Goal: Information Seeking & Learning: Learn about a topic

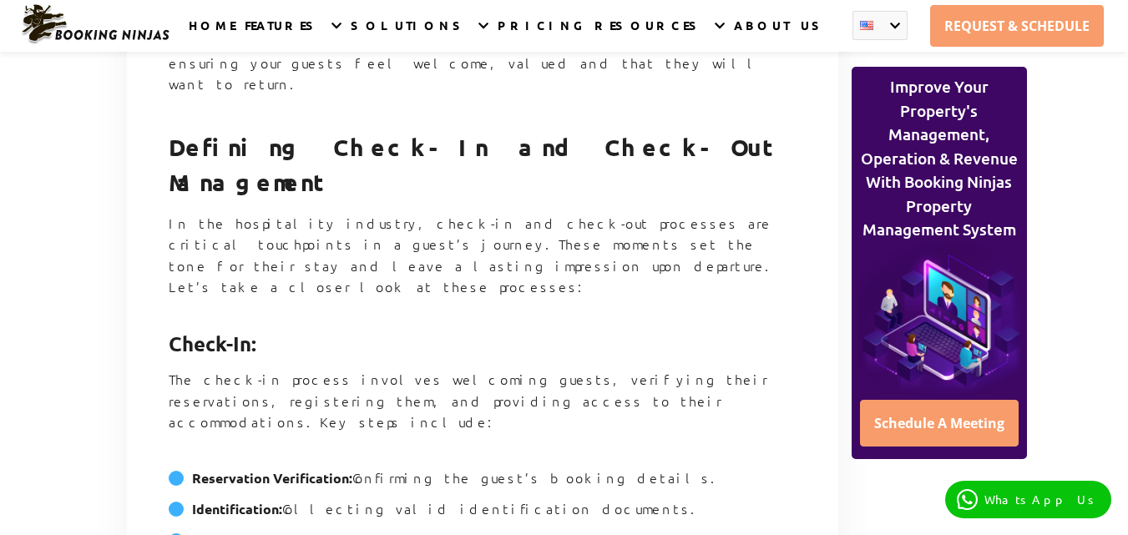
scroll to position [1253, 0]
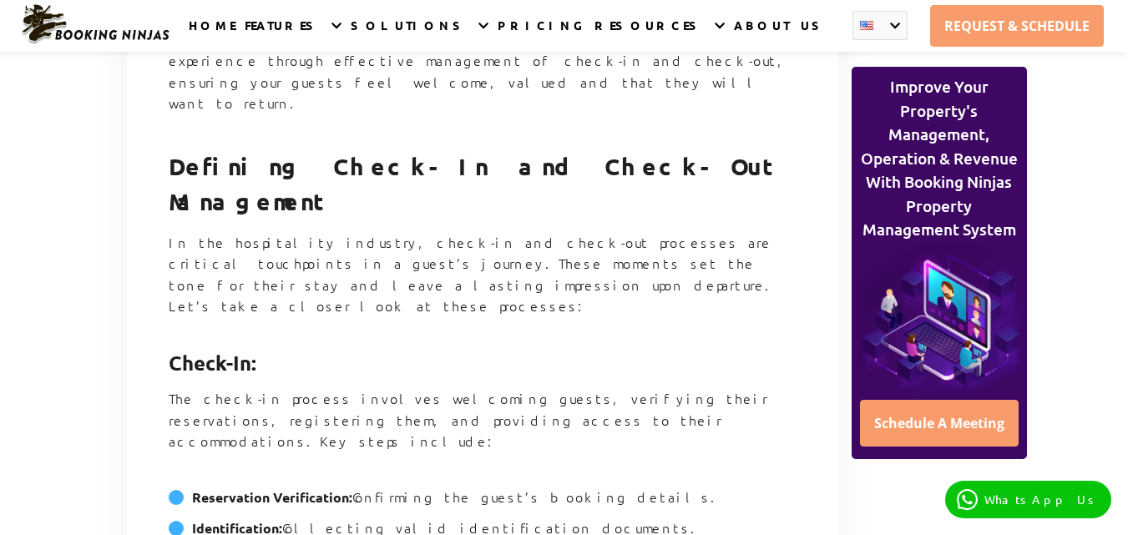
drag, startPoint x: 169, startPoint y: 197, endPoint x: 460, endPoint y: 357, distance: 332.7
copy article "Check-In: The check-in process involves welcoming guests, verifying their reser…"
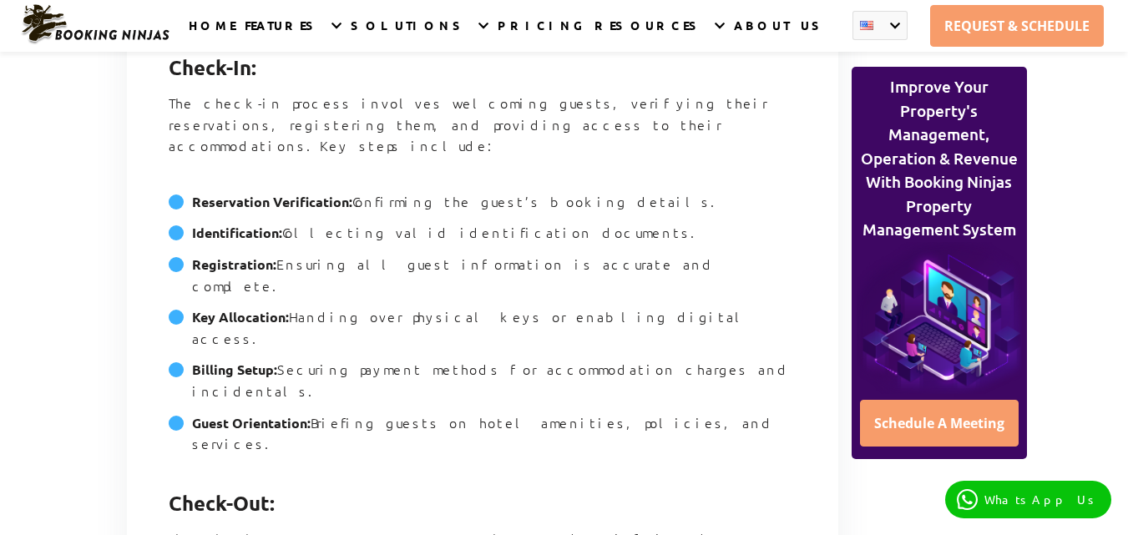
scroll to position [1587, 0]
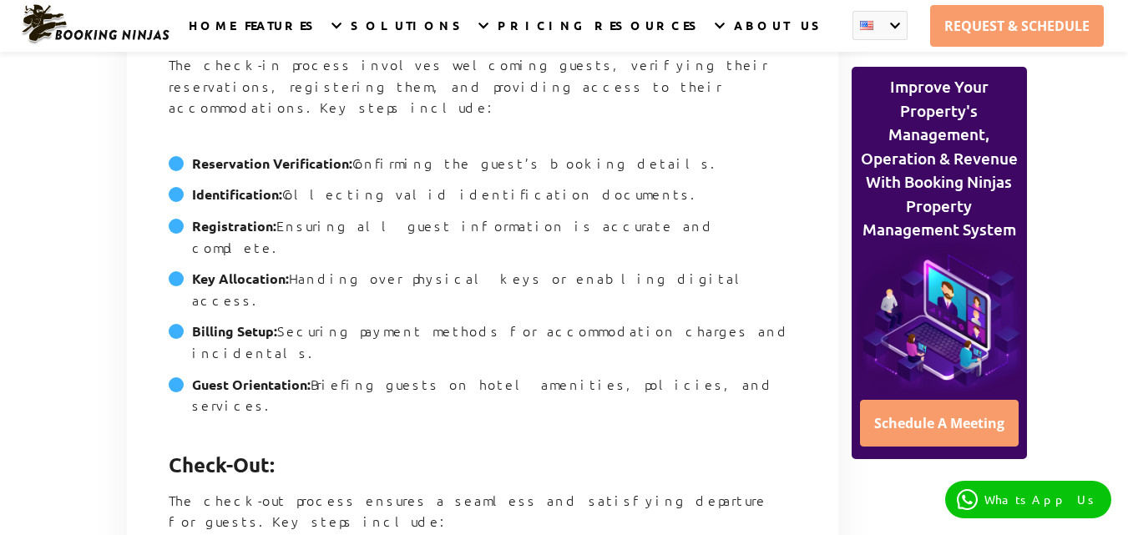
drag, startPoint x: 701, startPoint y: 386, endPoint x: 144, endPoint y: 187, distance: 590.7
copy article "Check-Out: The check-out process ensures a seamless and satisfying departure fo…"
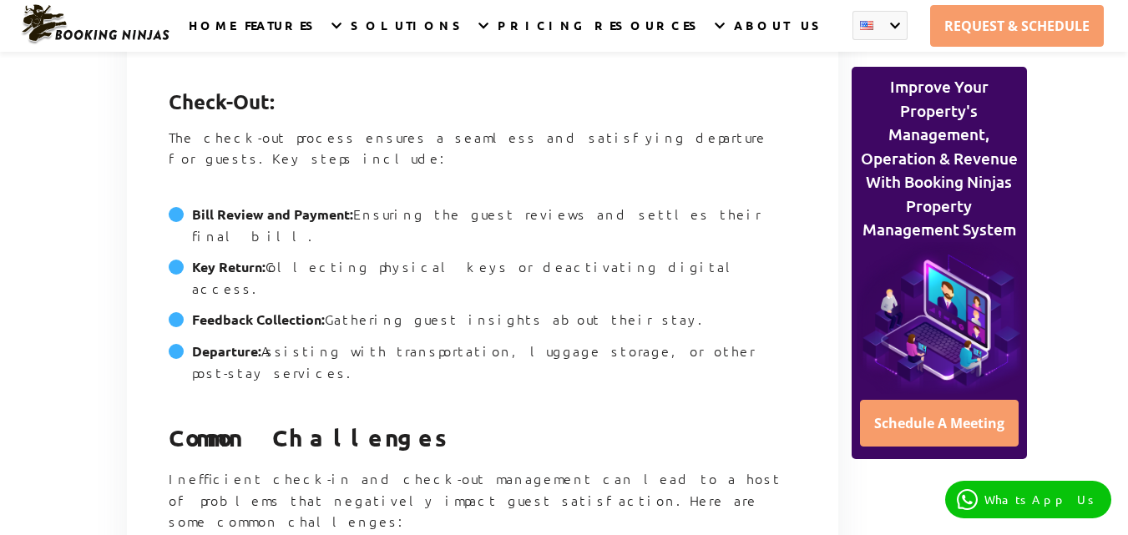
scroll to position [1921, 0]
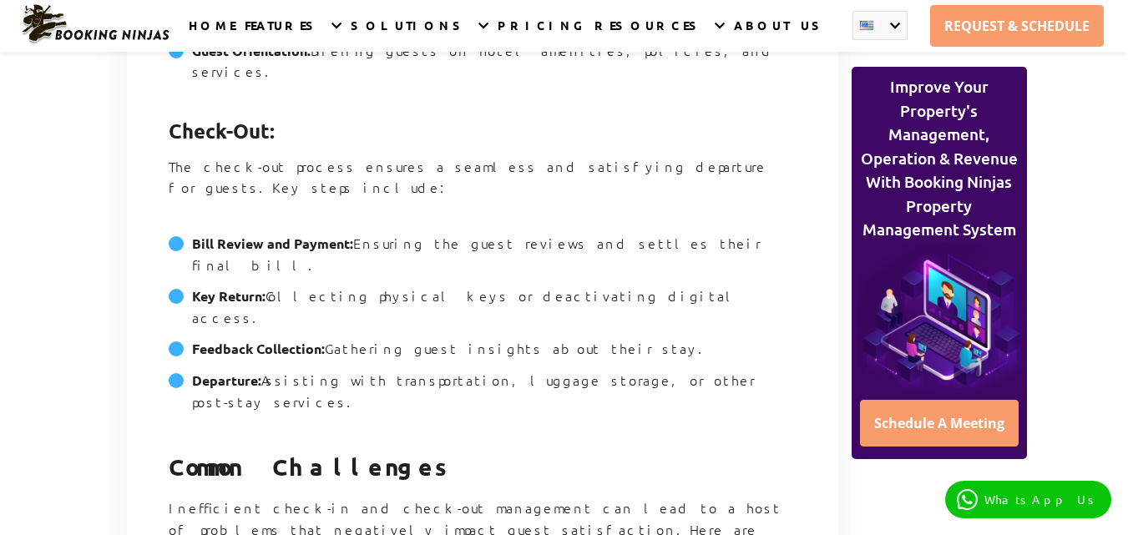
drag, startPoint x: 187, startPoint y: 126, endPoint x: 403, endPoint y: 247, distance: 247.2
copy article "Common Challenges Inefficient check-in and check-out management can lead to a h…"
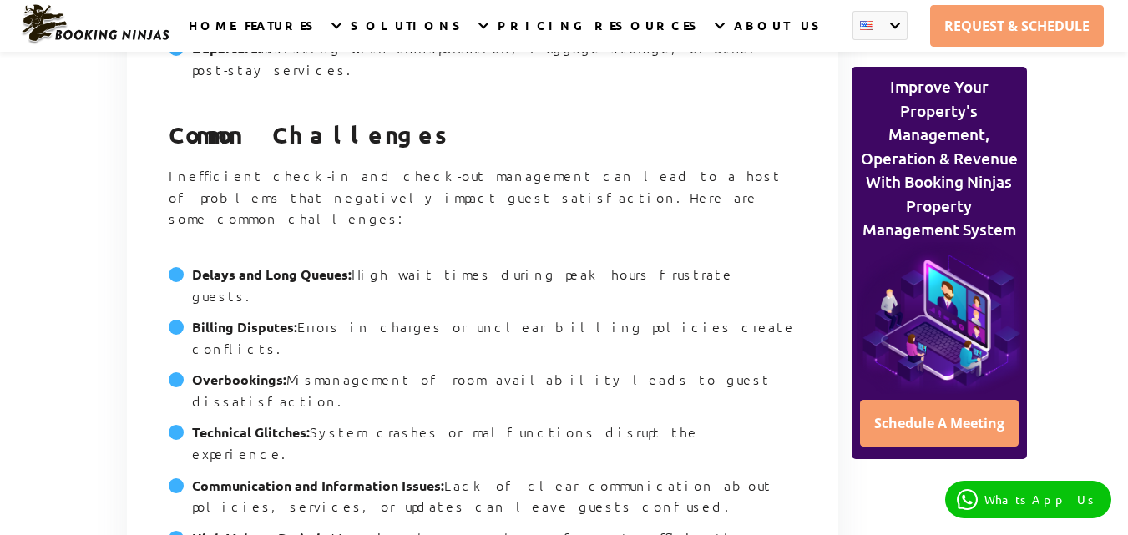
scroll to position [2255, 0]
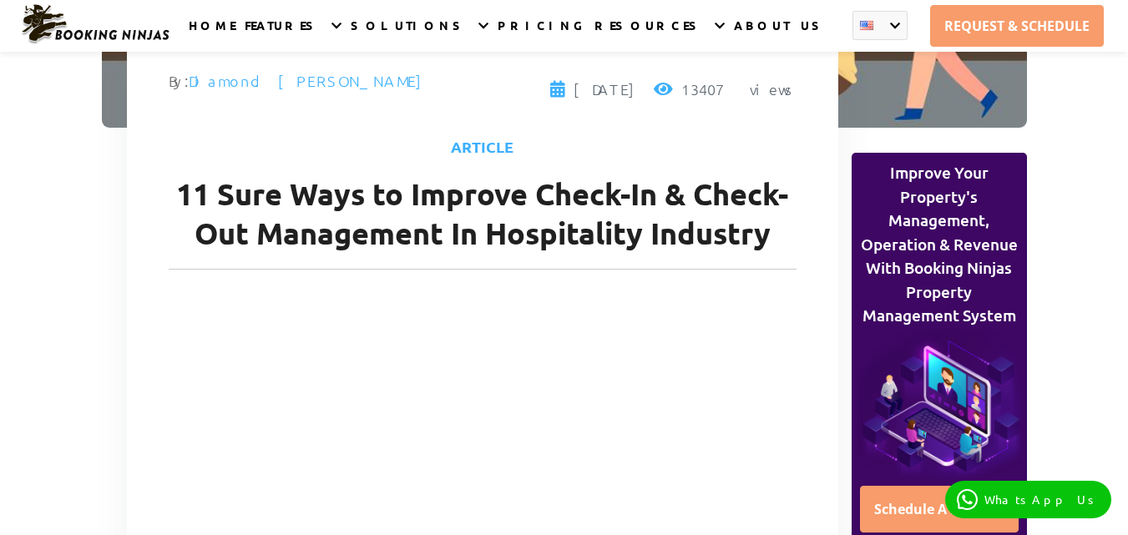
scroll to position [0, 0]
